Goal: Contribute content: Contribute content

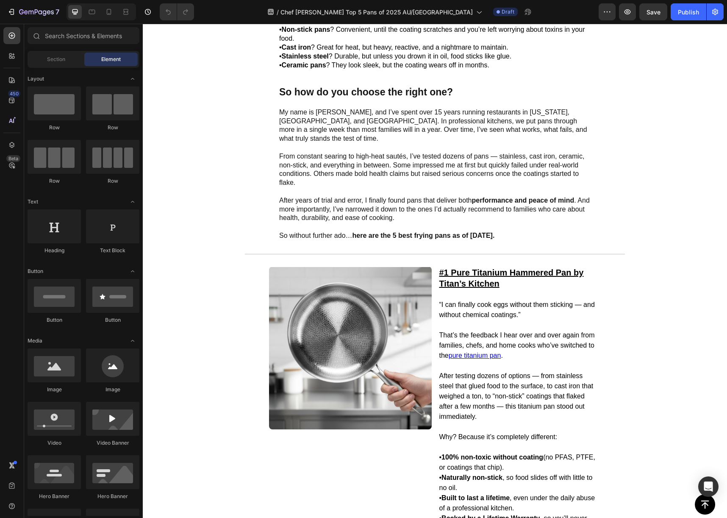
scroll to position [261, 0]
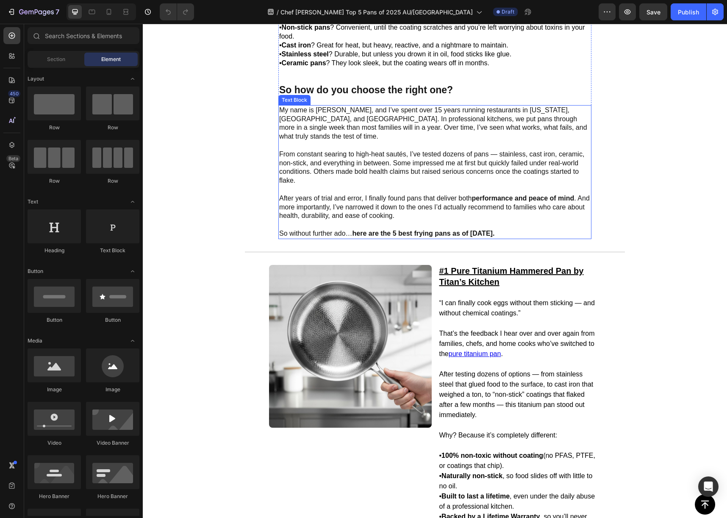
click at [503, 141] on p "My name is [PERSON_NAME], and I’ve spent over 15 years running restaurants in […" at bounding box center [434, 123] width 311 height 35
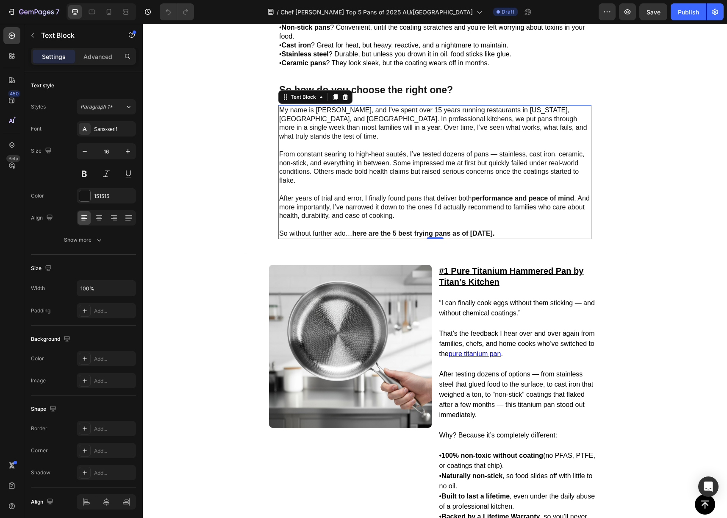
click at [527, 141] on p "My name is [PERSON_NAME], and I’ve spent over 15 years running restaurants in […" at bounding box center [434, 123] width 311 height 35
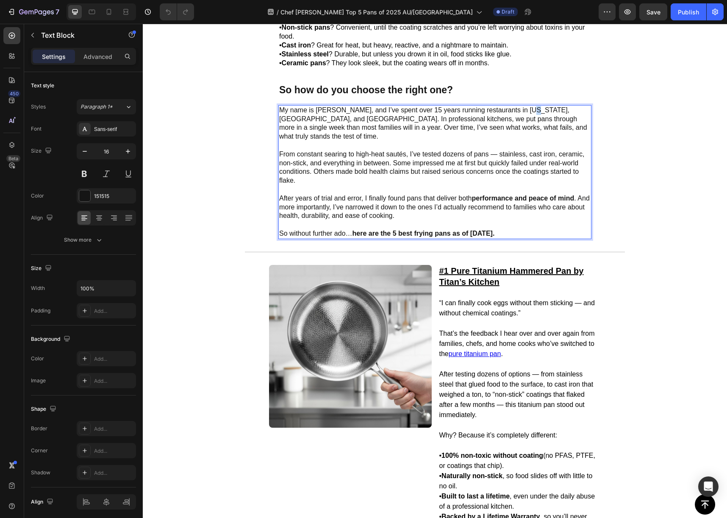
click at [527, 141] on p "My name is [PERSON_NAME], and I’ve spent over 15 years running restaurants in […" at bounding box center [434, 123] width 311 height 35
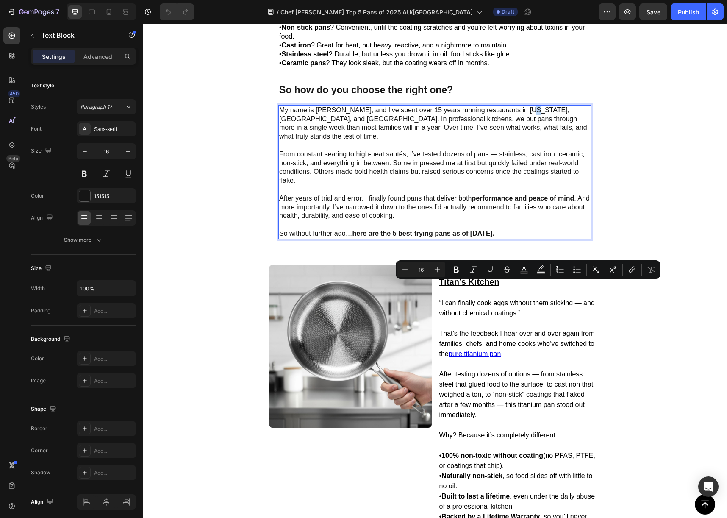
click at [531, 141] on p "My name is [PERSON_NAME], and I’ve spent over 15 years running restaurants in […" at bounding box center [434, 123] width 311 height 35
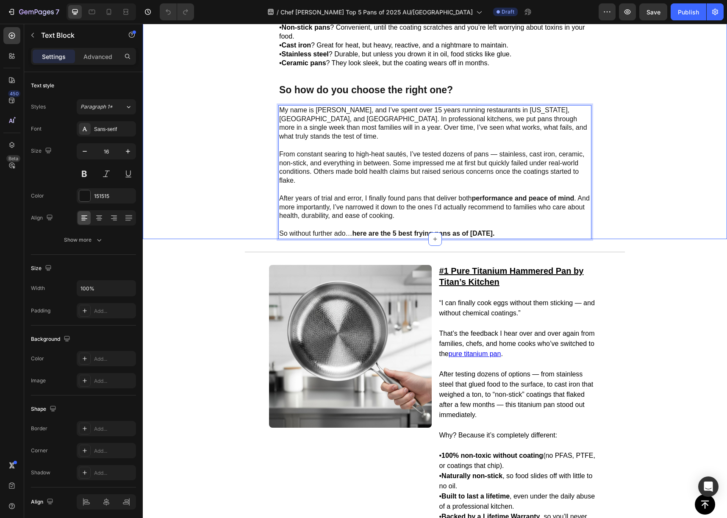
click at [600, 239] on div "Image Most cookware promises the world — but in reality, every type comes with …" at bounding box center [435, 101] width 584 height 276
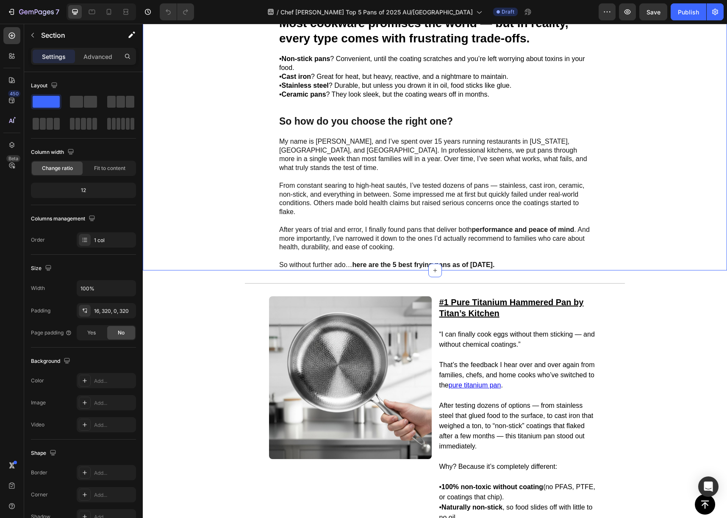
scroll to position [229, 0]
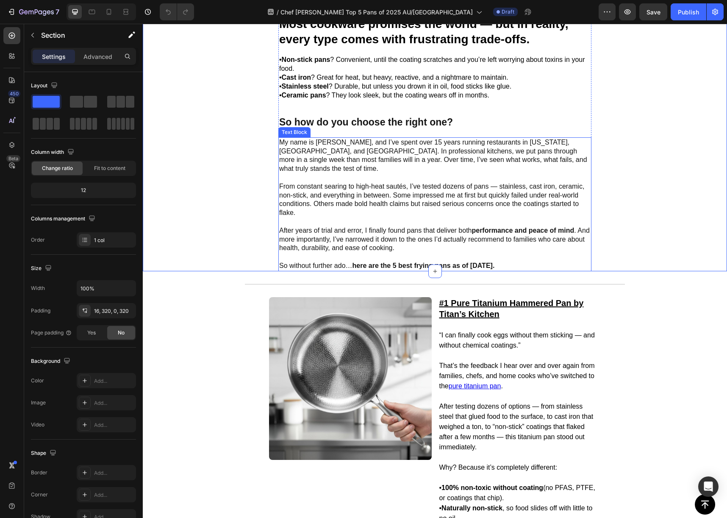
click at [536, 173] on p "My name is [PERSON_NAME], and I’ve spent over 15 years running restaurants in […" at bounding box center [434, 155] width 311 height 35
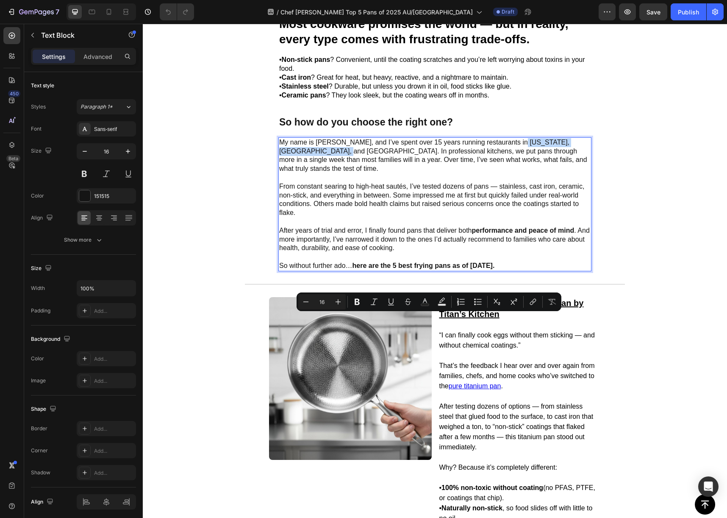
drag, startPoint x: 316, startPoint y: 325, endPoint x: 516, endPoint y: 319, distance: 200.1
click at [516, 173] on p "My name is [PERSON_NAME], and I’ve spent over 15 years running restaurants in […" at bounding box center [434, 155] width 311 height 35
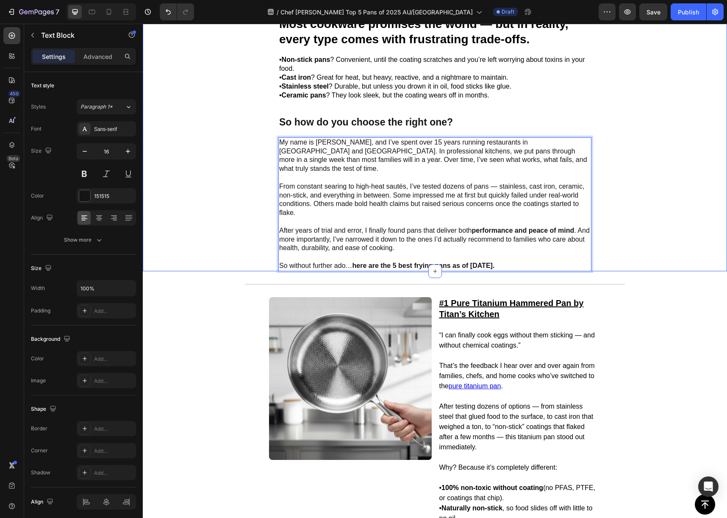
click at [607, 270] on div "Image Most cookware promises the world — but in reality, every type comes with …" at bounding box center [435, 133] width 584 height 276
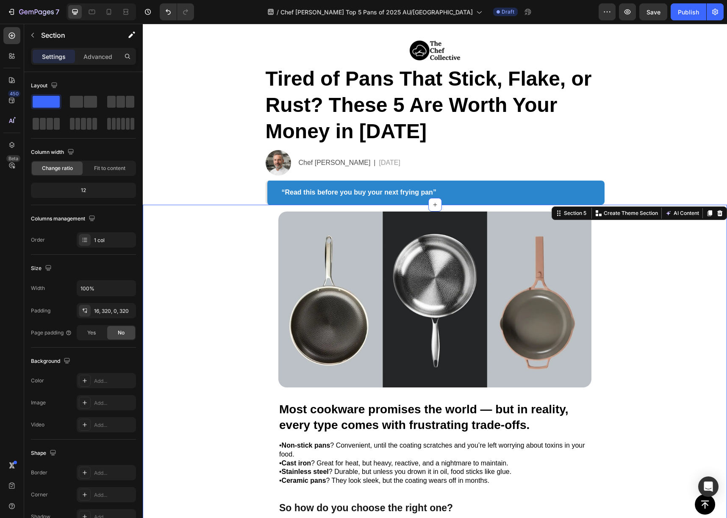
scroll to position [0, 0]
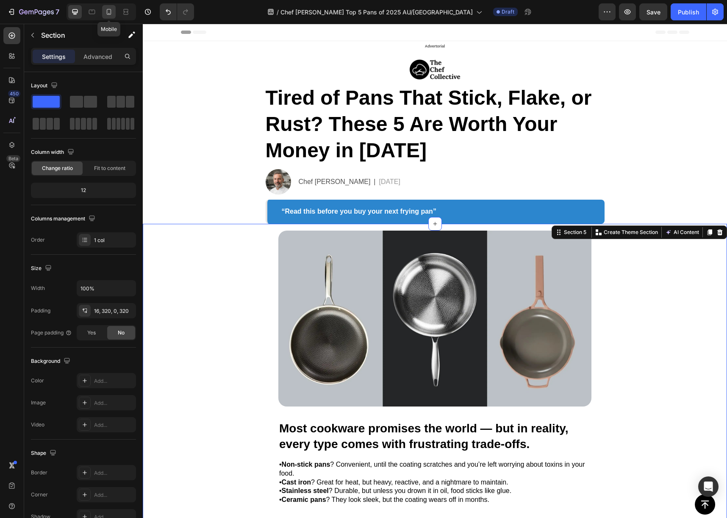
click at [110, 12] on icon at bounding box center [109, 12] width 8 height 8
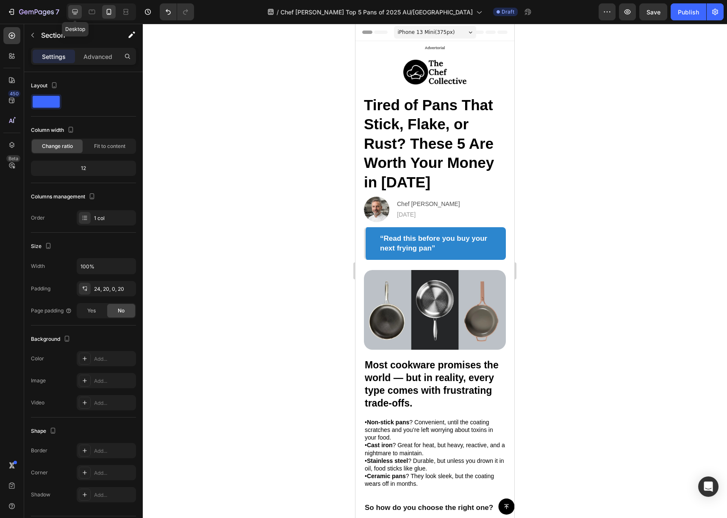
click at [78, 8] on icon at bounding box center [75, 12] width 8 height 8
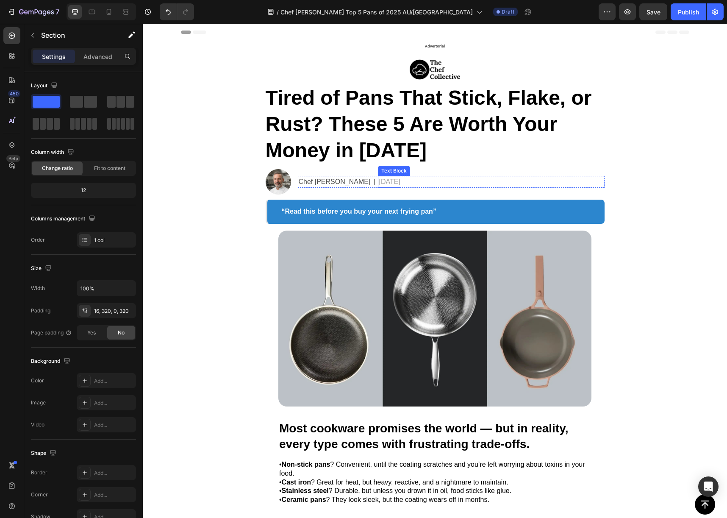
click at [379, 180] on p "[DATE]" at bounding box center [389, 182] width 21 height 10
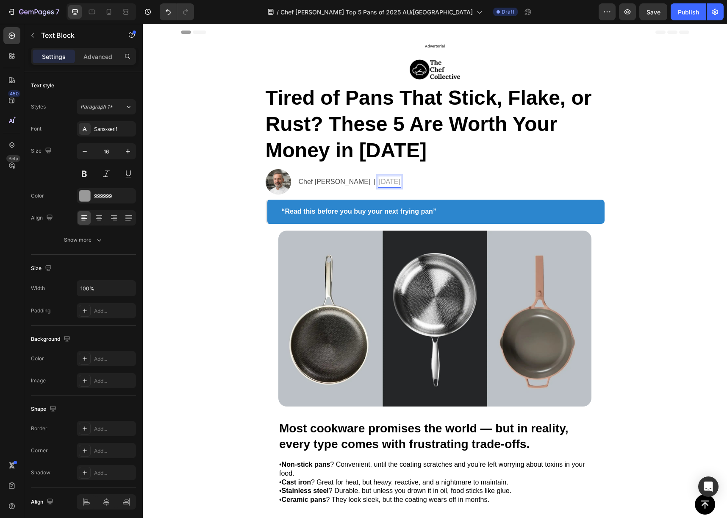
click at [379, 181] on p "[DATE]" at bounding box center [389, 182] width 21 height 10
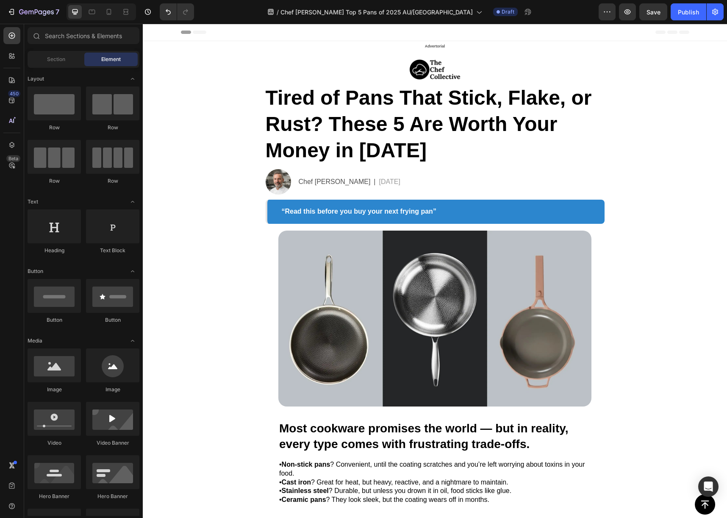
click at [655, 13] on icon "button" at bounding box center [653, 12] width 8 height 8
click at [601, 9] on button "button" at bounding box center [607, 11] width 17 height 17
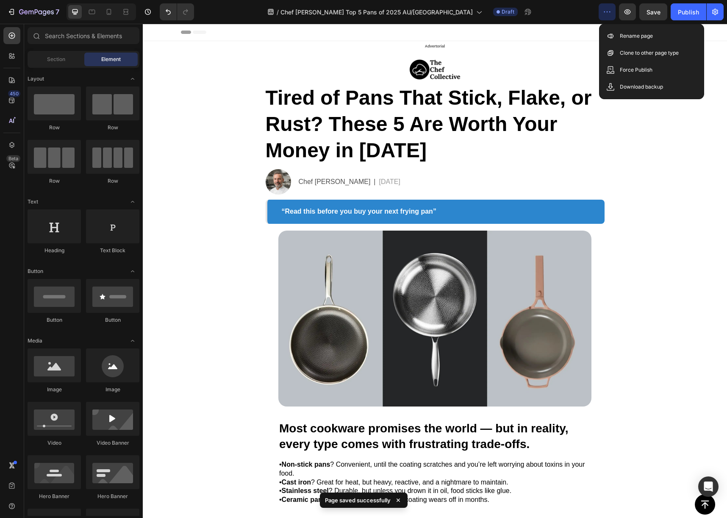
click at [601, 9] on button "button" at bounding box center [607, 11] width 17 height 17
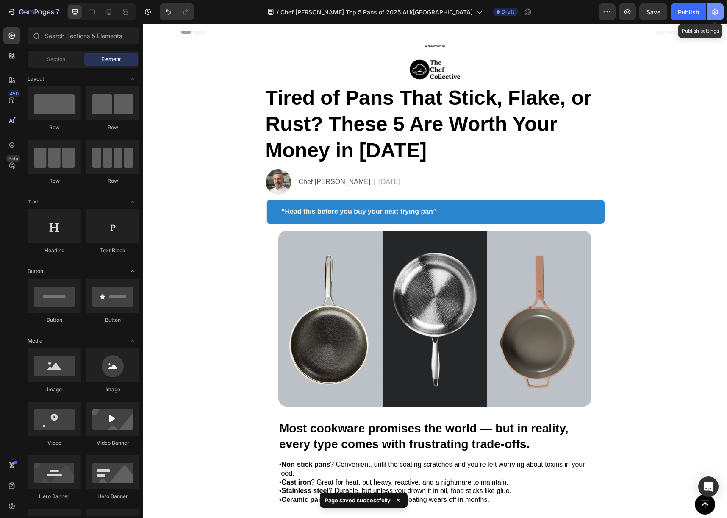
click at [719, 8] on icon "button" at bounding box center [715, 12] width 8 height 8
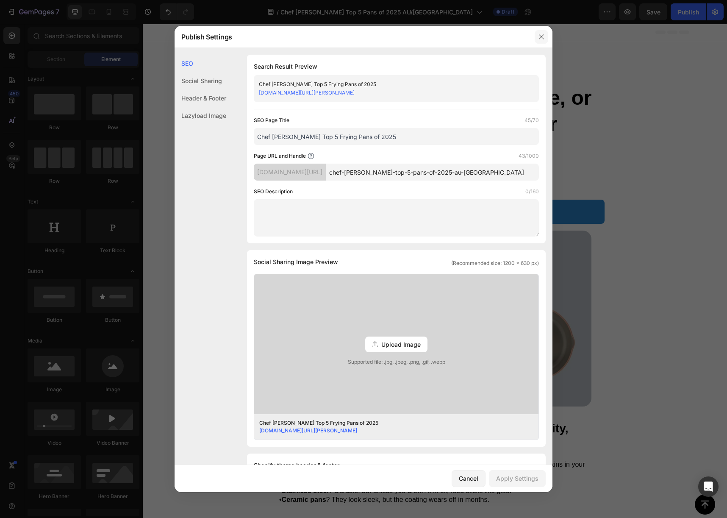
click at [542, 37] on icon "button" at bounding box center [541, 36] width 7 height 7
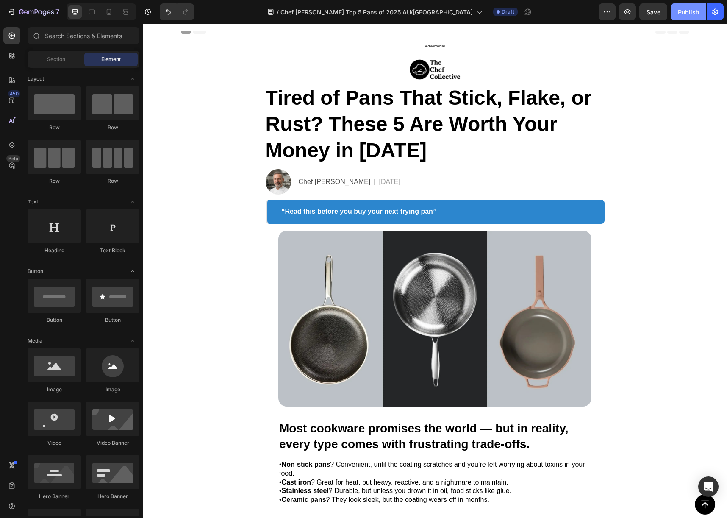
click at [693, 14] on div "Publish" at bounding box center [688, 12] width 21 height 9
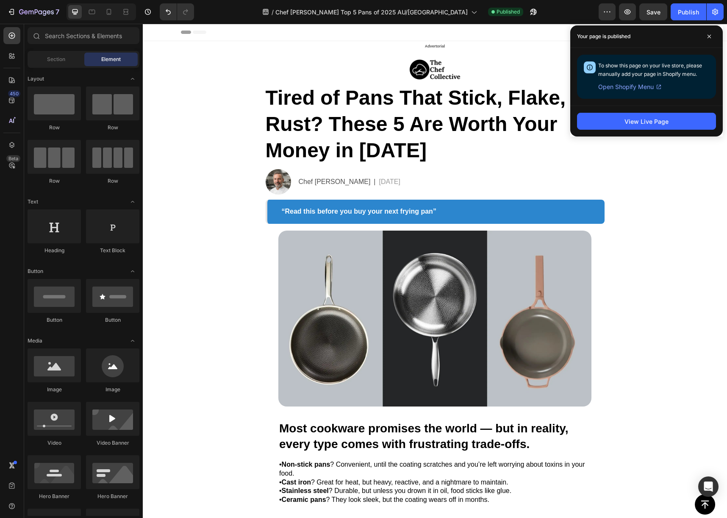
click at [520, 31] on div "Header" at bounding box center [435, 32] width 509 height 17
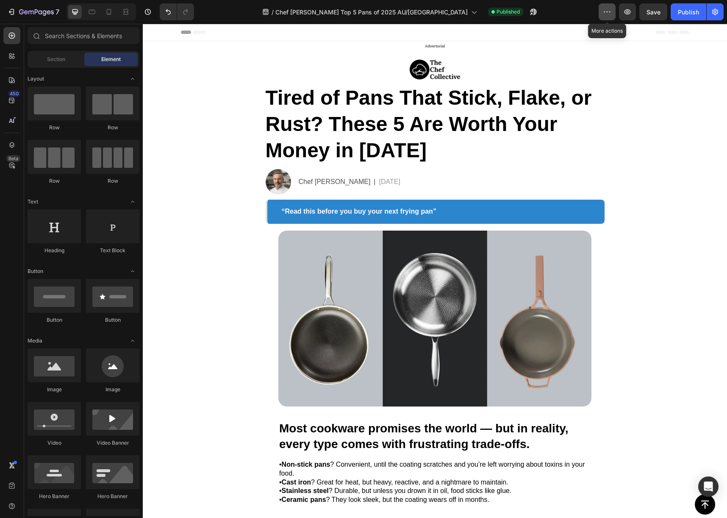
click at [605, 10] on icon "button" at bounding box center [607, 12] width 8 height 8
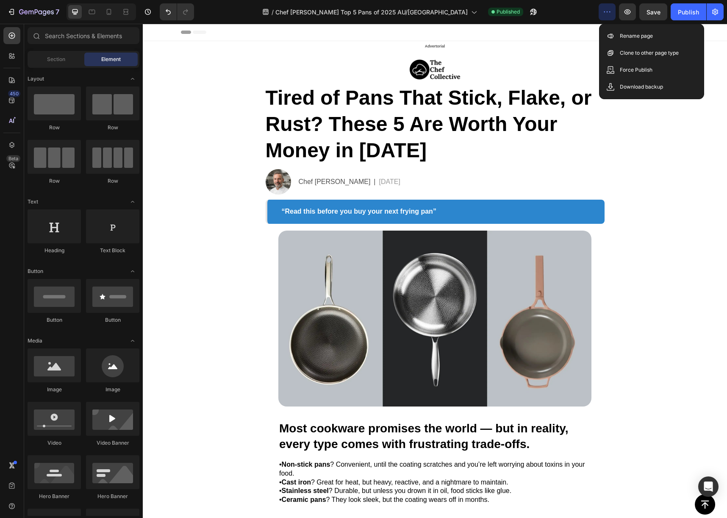
click at [584, 12] on div "/ Chef [PERSON_NAME] Top 5 Pans of 2025 AU/[GEOGRAPHIC_DATA] Published" at bounding box center [400, 11] width 398 height 17
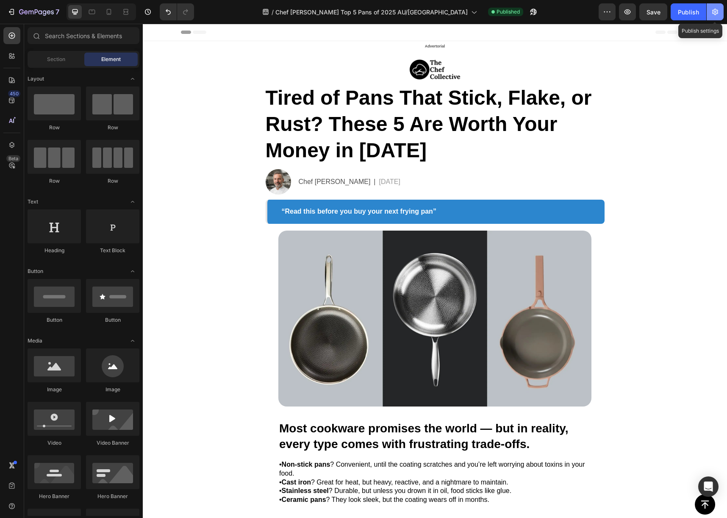
click at [711, 14] on icon "button" at bounding box center [715, 12] width 8 height 8
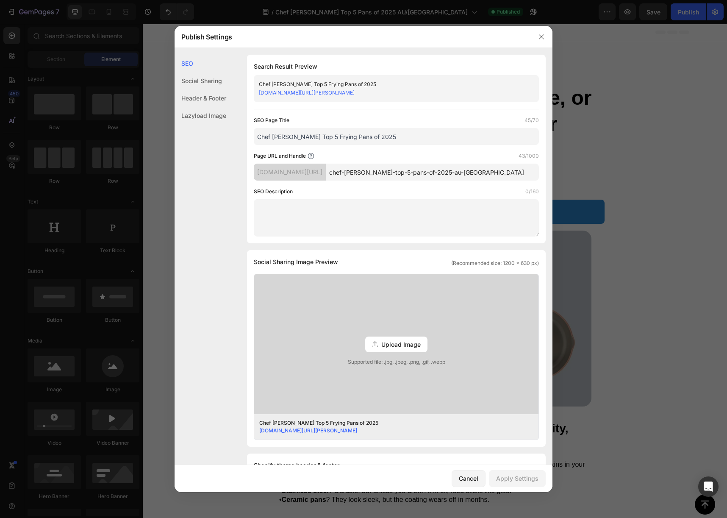
click at [422, 174] on input "chef-[PERSON_NAME]-top-5-pans-of-2025-au-[GEOGRAPHIC_DATA]" at bounding box center [432, 172] width 213 height 17
